Goal: Go to known website: Go to known website

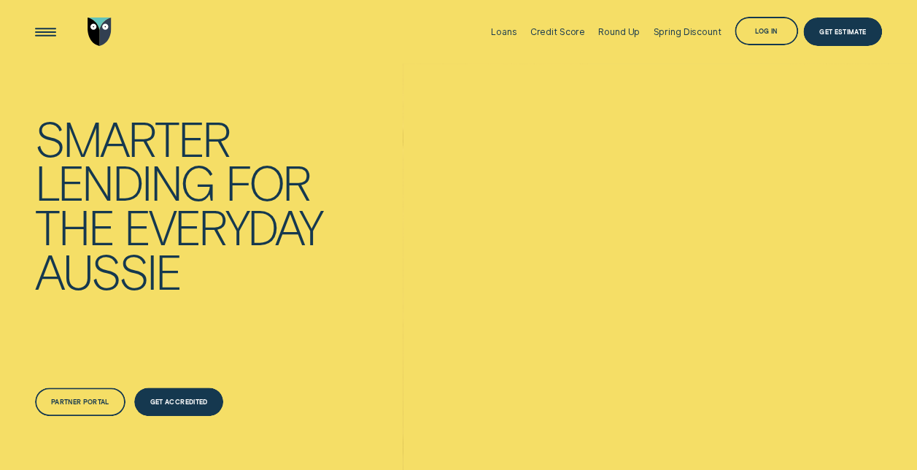
click at [759, 38] on div "Log in" at bounding box center [766, 31] width 63 height 28
click at [70, 404] on div "Partner Portal" at bounding box center [80, 404] width 58 height 6
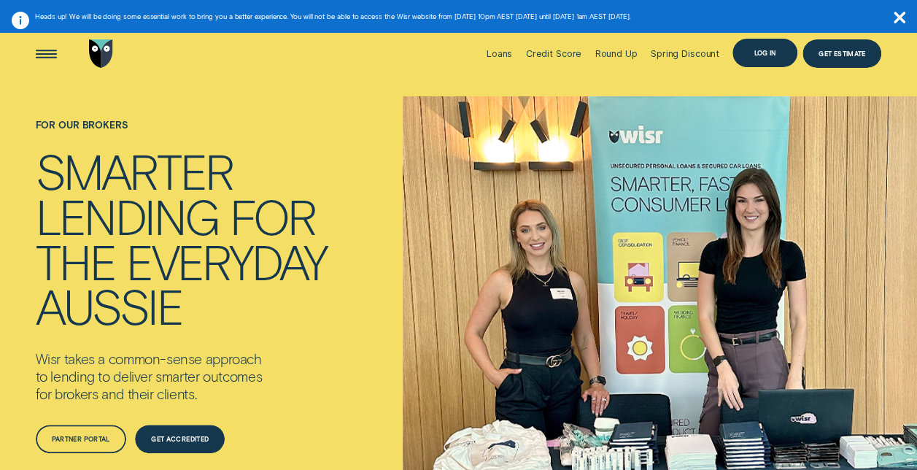
click at [750, 54] on div "Log in" at bounding box center [764, 53] width 64 height 29
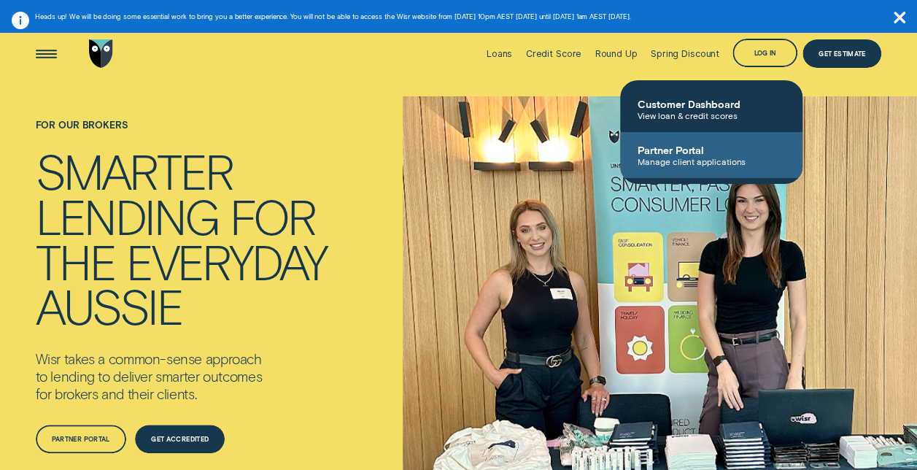
click at [686, 148] on span "Partner Portal" at bounding box center [711, 150] width 147 height 12
